Goal: Information Seeking & Learning: Learn about a topic

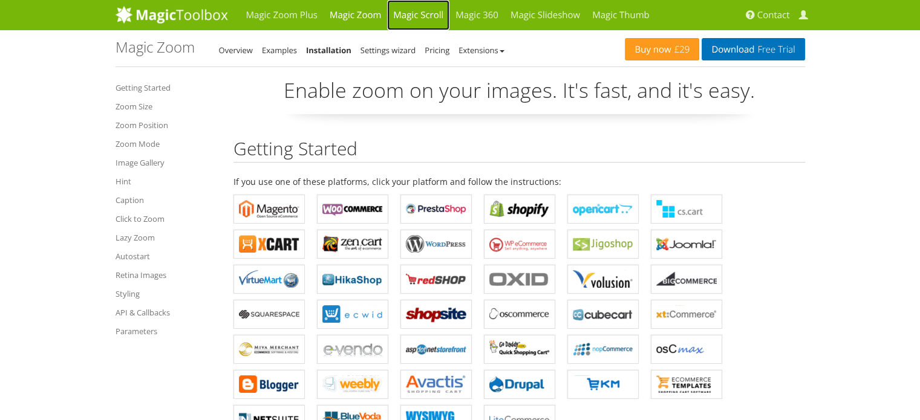
click at [412, 19] on link "Magic Scroll" at bounding box center [418, 15] width 62 height 30
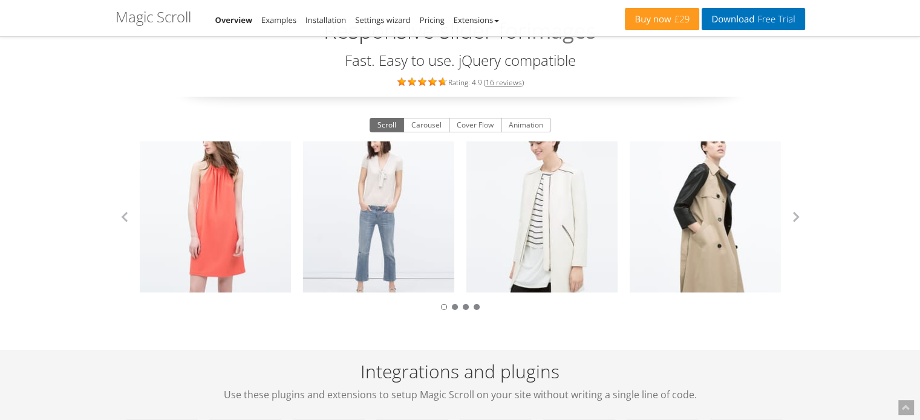
scroll to position [80, 0]
click at [421, 119] on button "Carousel" at bounding box center [426, 124] width 46 height 15
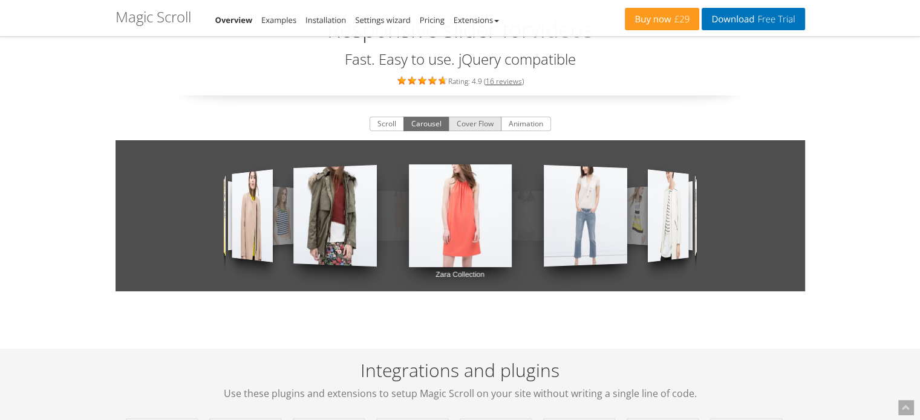
click at [451, 122] on button "Cover Flow" at bounding box center [475, 124] width 53 height 15
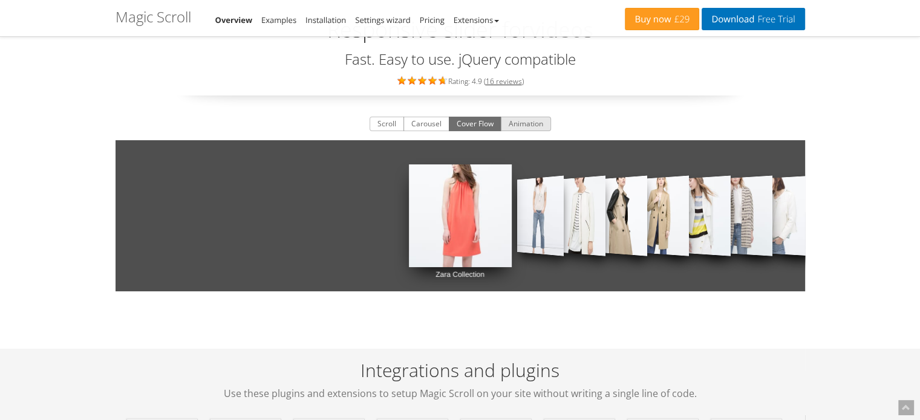
click at [501, 125] on button "Animation" at bounding box center [526, 124] width 50 height 15
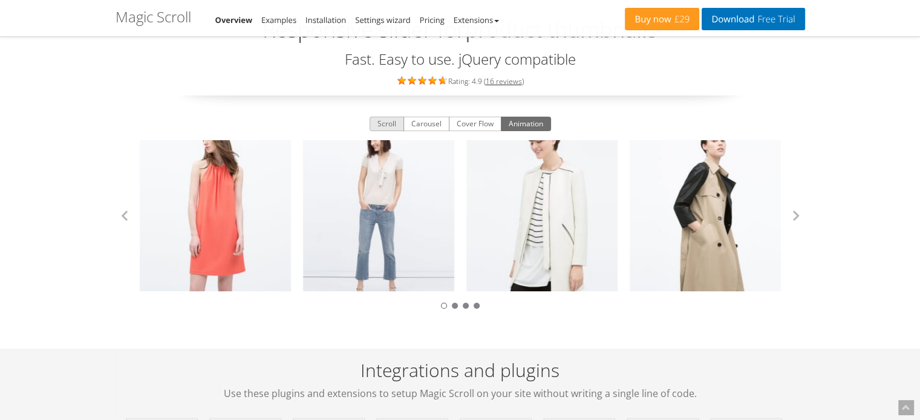
click at [391, 117] on button "Scroll" at bounding box center [386, 124] width 34 height 15
click at [796, 217] on button "button" at bounding box center [796, 216] width 18 height 18
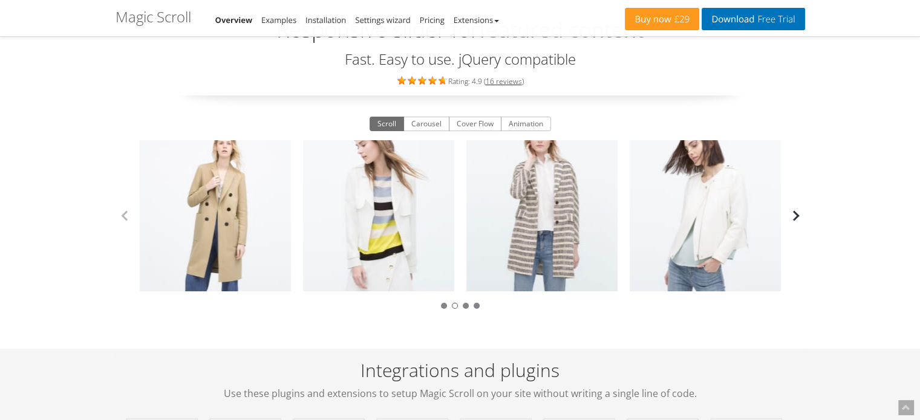
click at [796, 217] on button "button" at bounding box center [796, 216] width 18 height 18
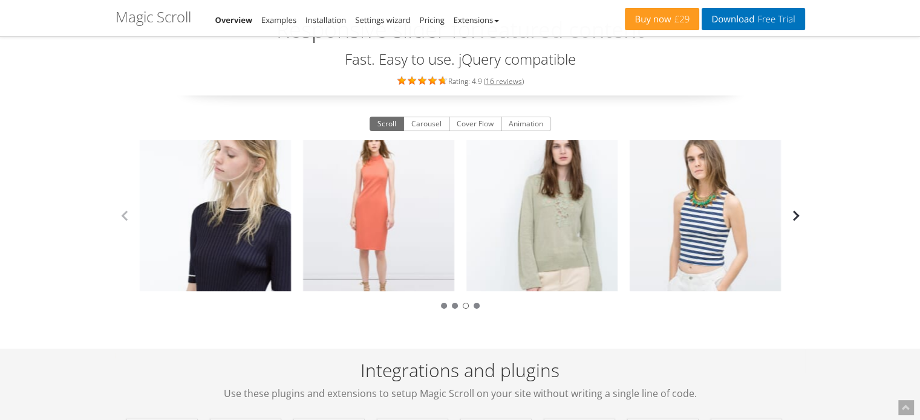
click at [796, 217] on button "button" at bounding box center [796, 216] width 18 height 18
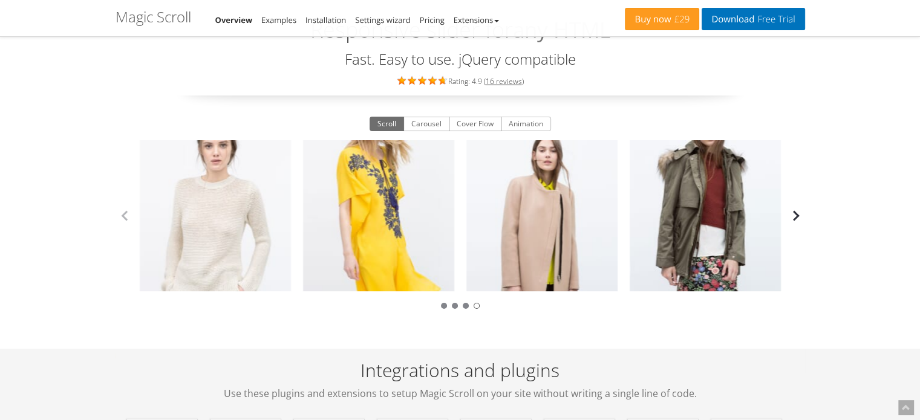
click at [796, 217] on button "button" at bounding box center [796, 216] width 18 height 18
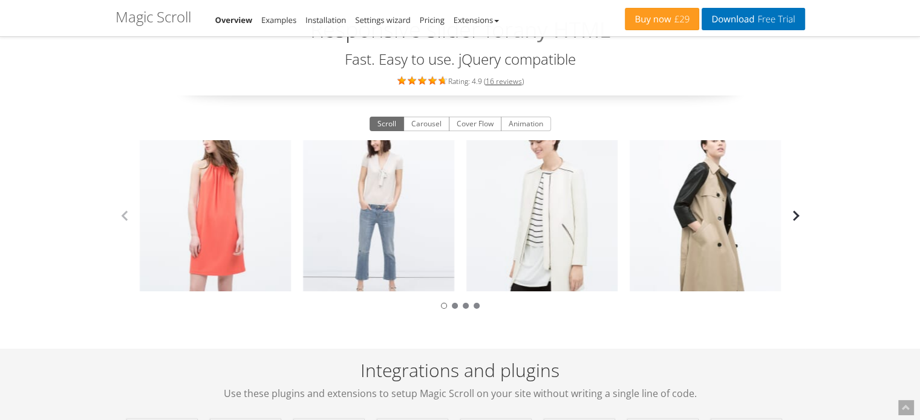
click at [796, 217] on button "button" at bounding box center [796, 216] width 18 height 18
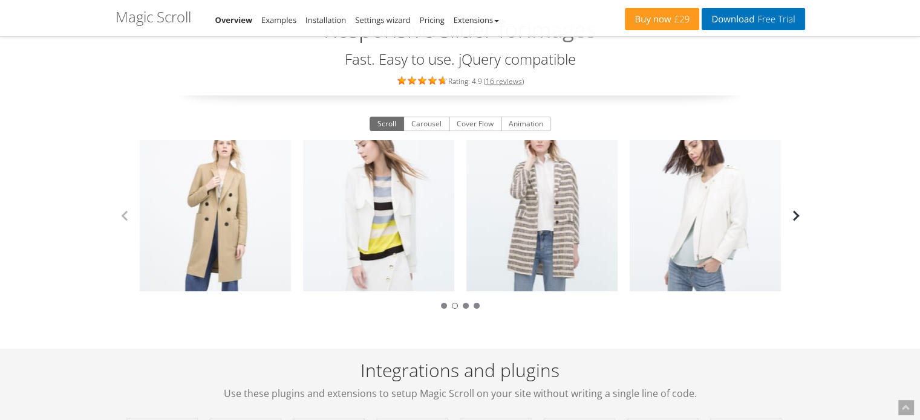
click at [796, 217] on button "button" at bounding box center [796, 216] width 18 height 18
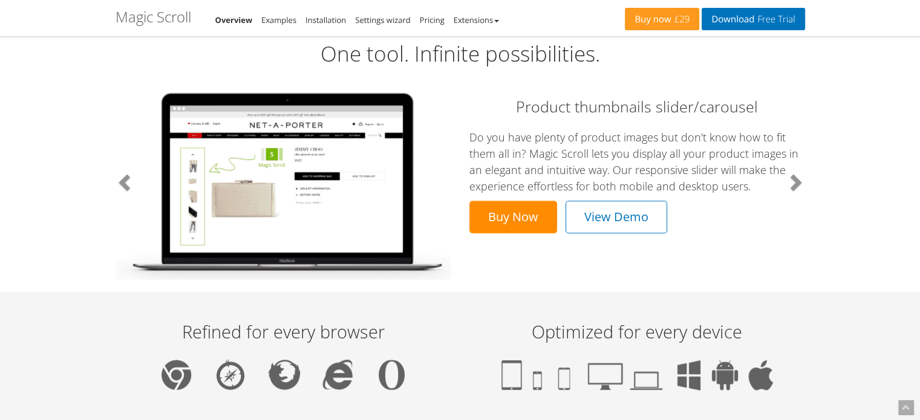
scroll to position [636, 0]
